Goal: Task Accomplishment & Management: Manage account settings

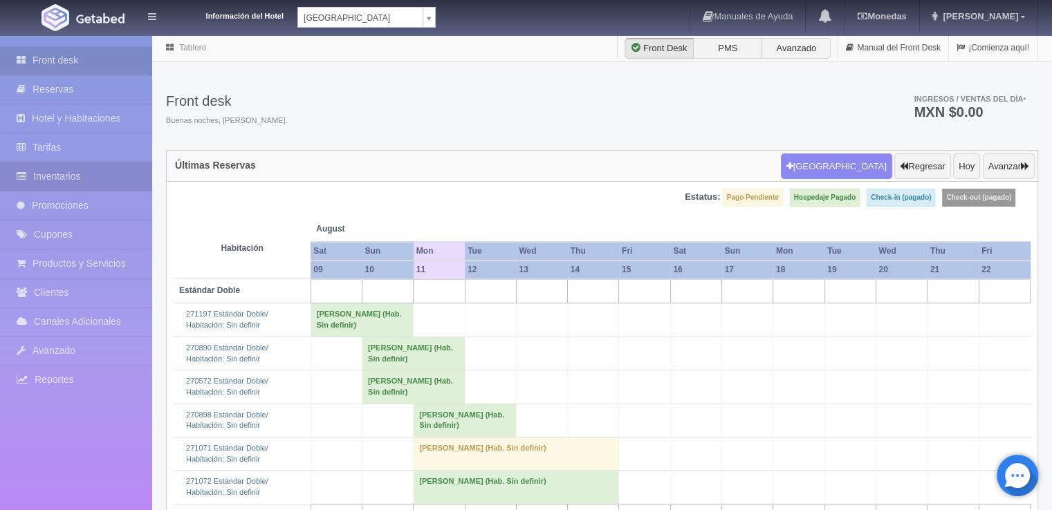
click at [79, 180] on link "Inventarios" at bounding box center [76, 176] width 152 height 28
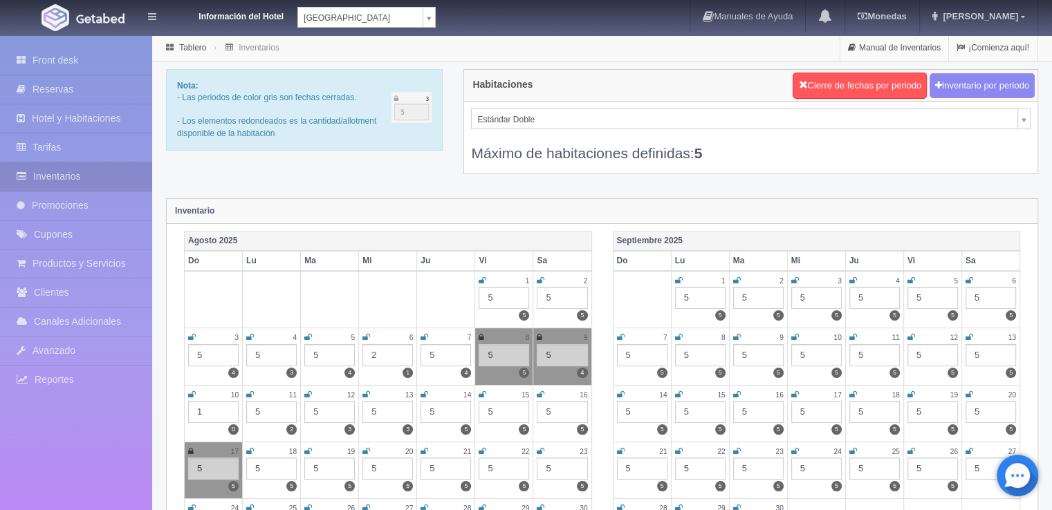
scroll to position [69, 0]
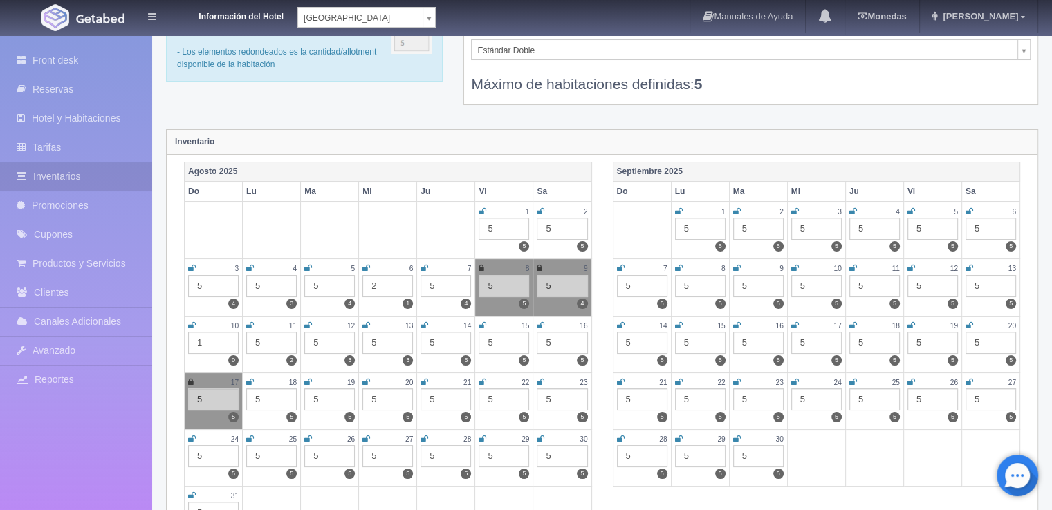
click at [194, 321] on icon at bounding box center [192, 325] width 8 height 8
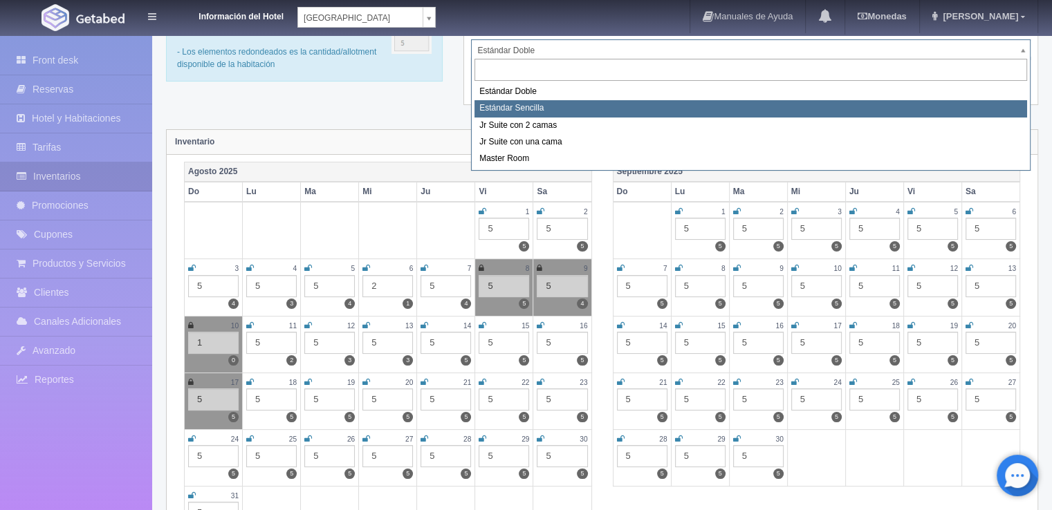
select select "488"
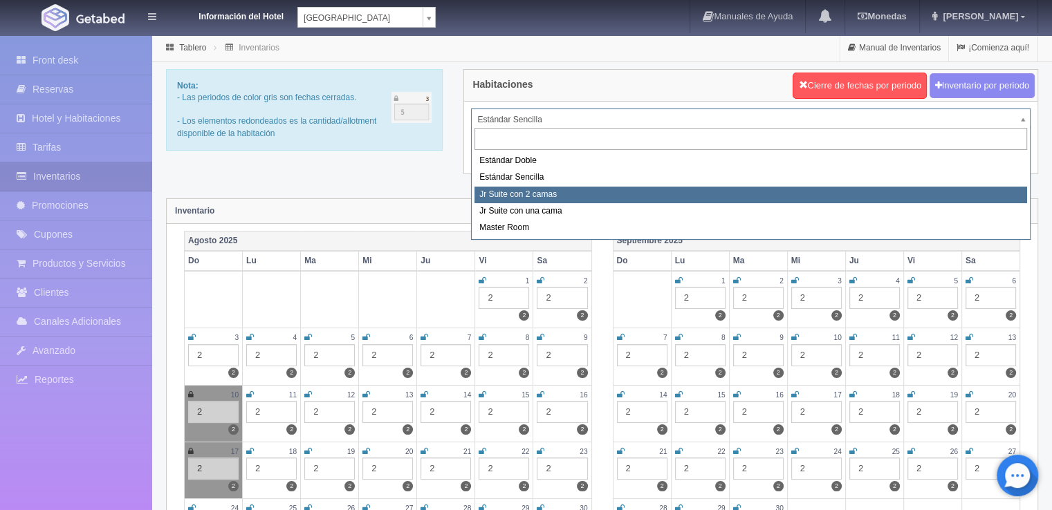
select select "489"
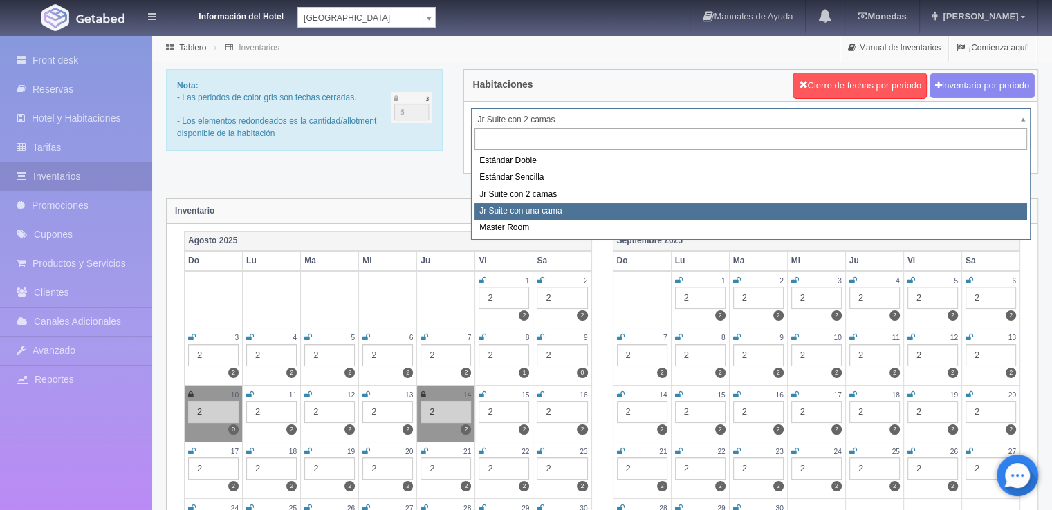
select select "490"
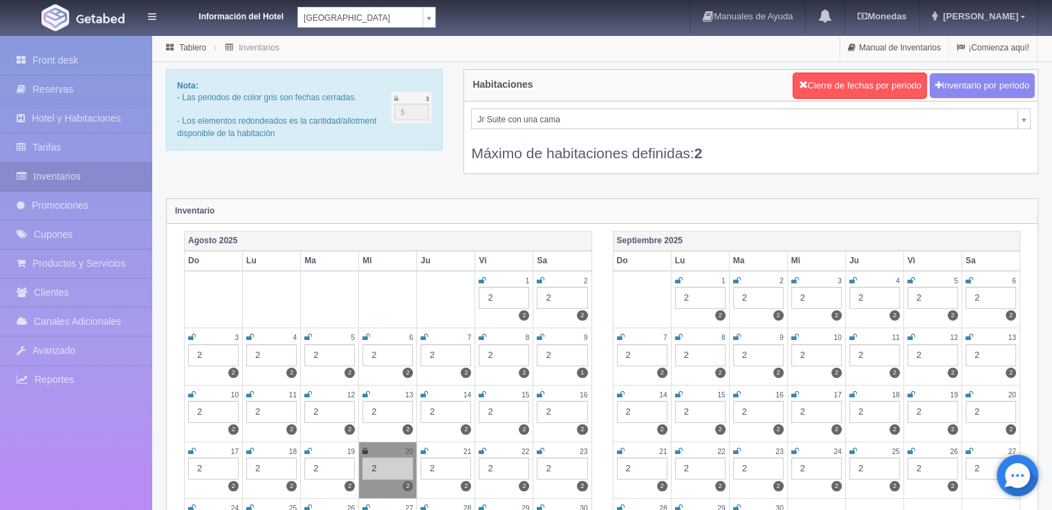
click at [188, 391] on icon at bounding box center [192, 395] width 8 height 8
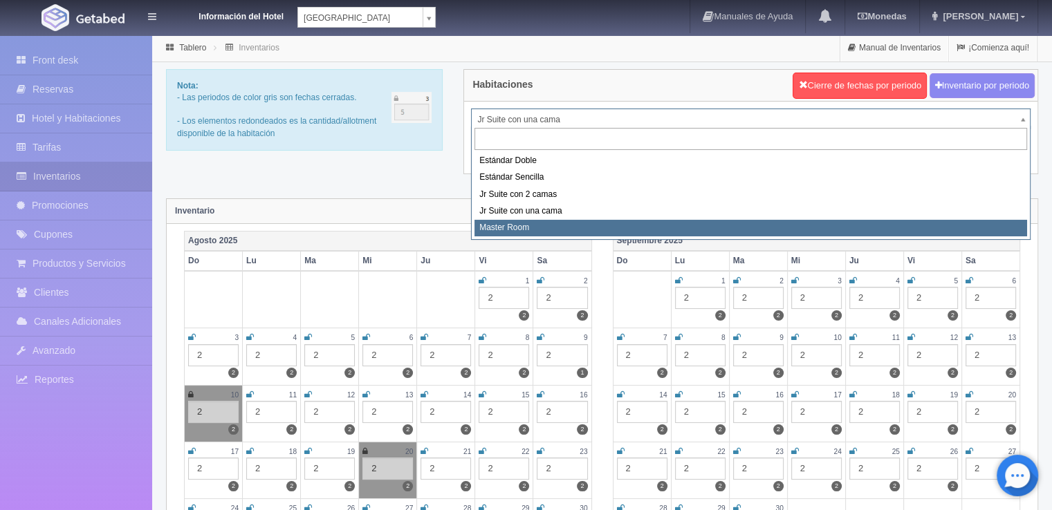
select select "492"
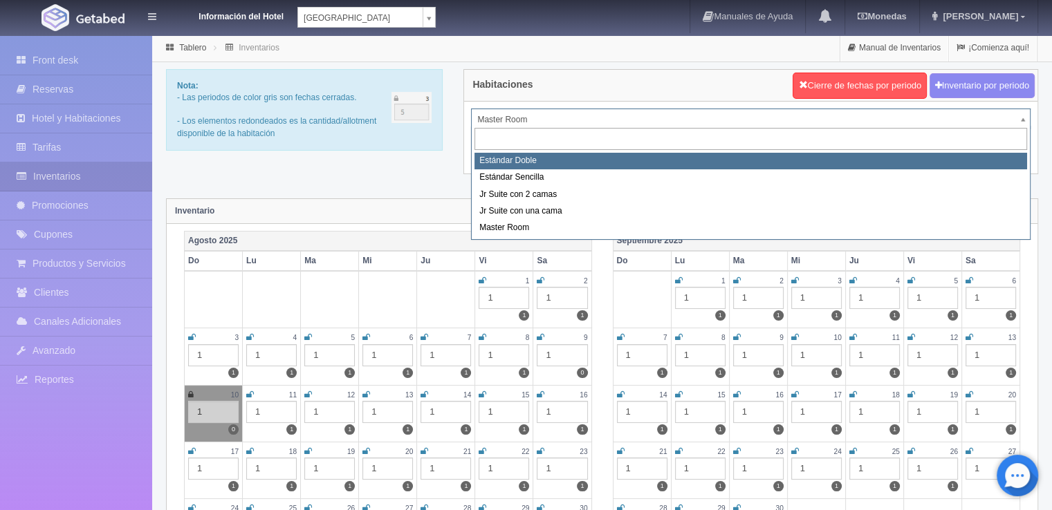
select select "487"
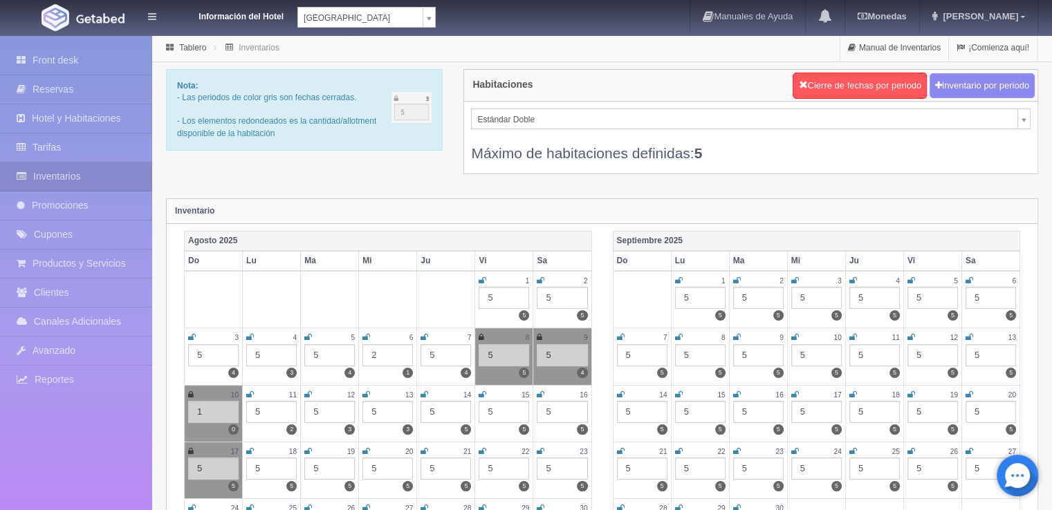
click at [451, 186] on div "Nota: - Las periodos de color gris son fechas cerradas. - Los elementos redonde…" at bounding box center [602, 130] width 893 height 122
